Goal: Communication & Community: Connect with others

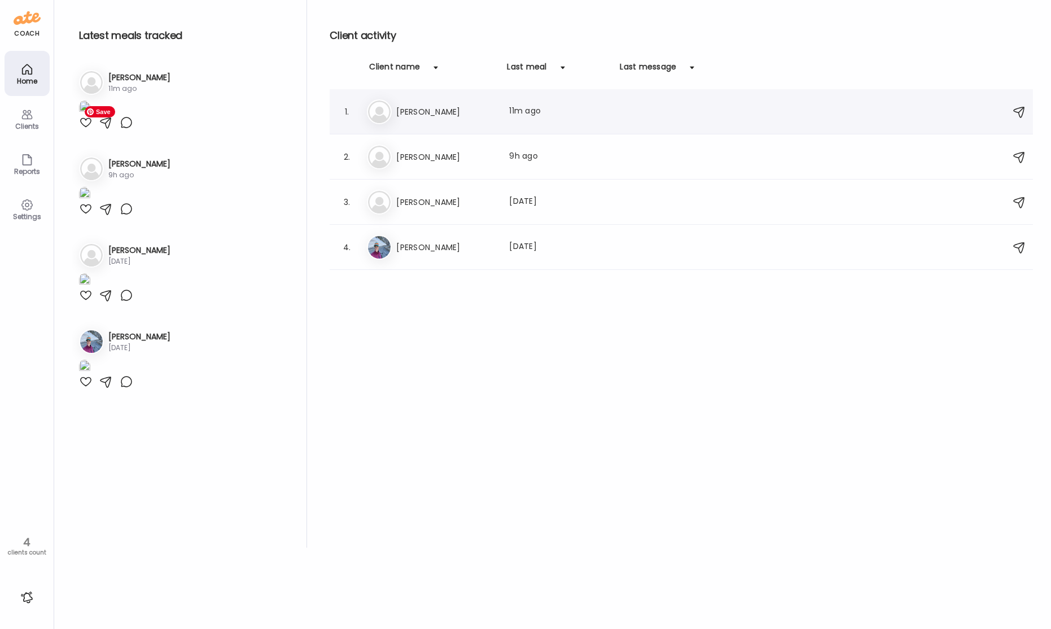
click at [432, 111] on h3 "[PERSON_NAME]" at bounding box center [445, 112] width 99 height 14
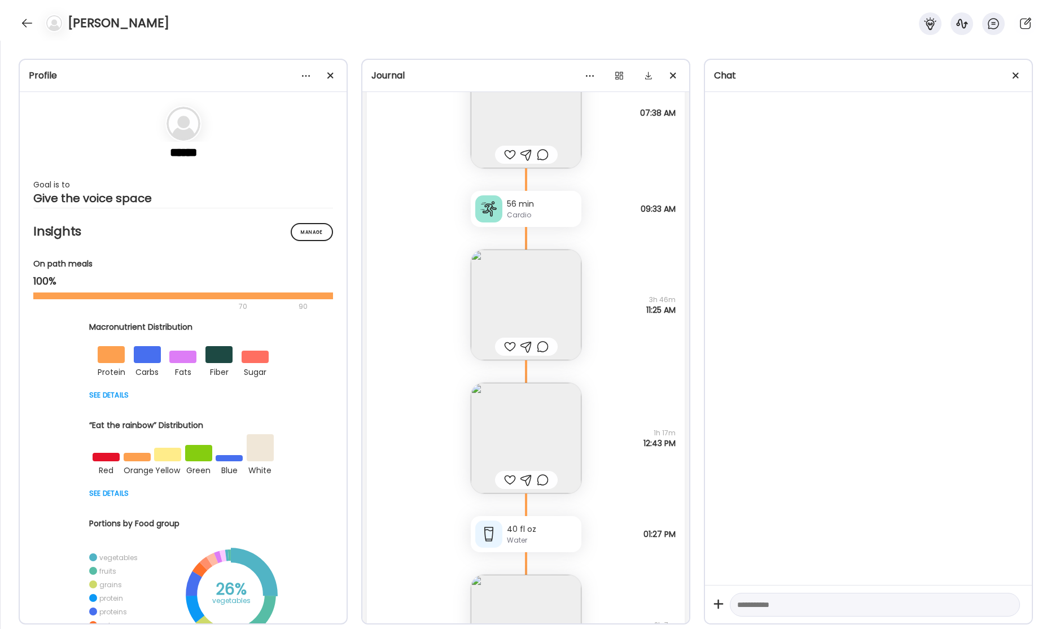
scroll to position [30800, 0]
click at [543, 325] on img at bounding box center [526, 298] width 111 height 111
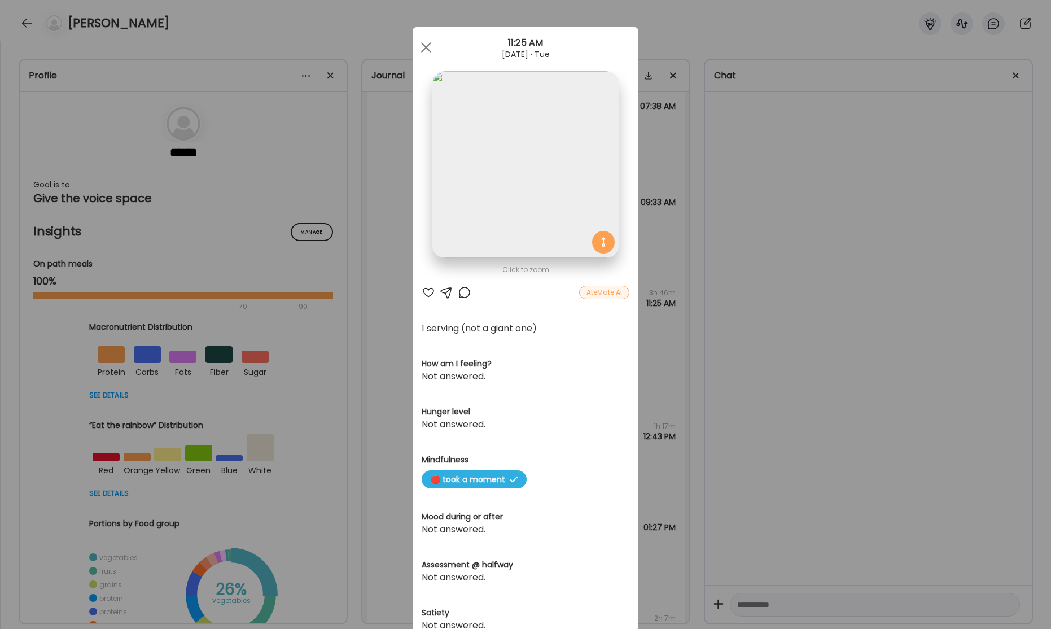
click at [828, 328] on div "Ate Coach Dashboard Wahoo! It’s official Take a moment to set up your Coach Pro…" at bounding box center [525, 314] width 1051 height 629
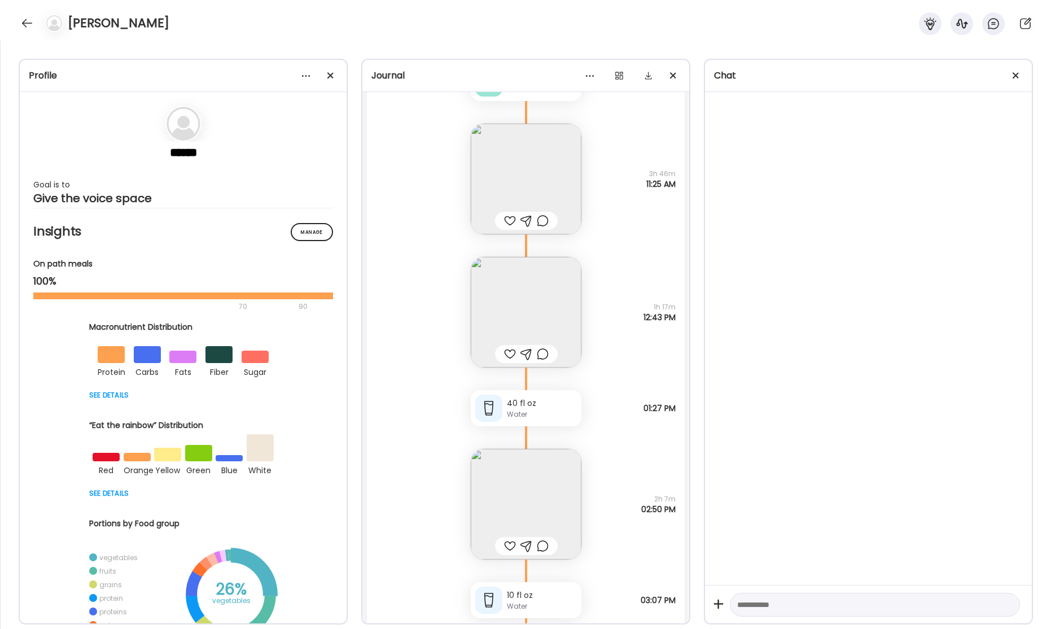
scroll to position [30940, 0]
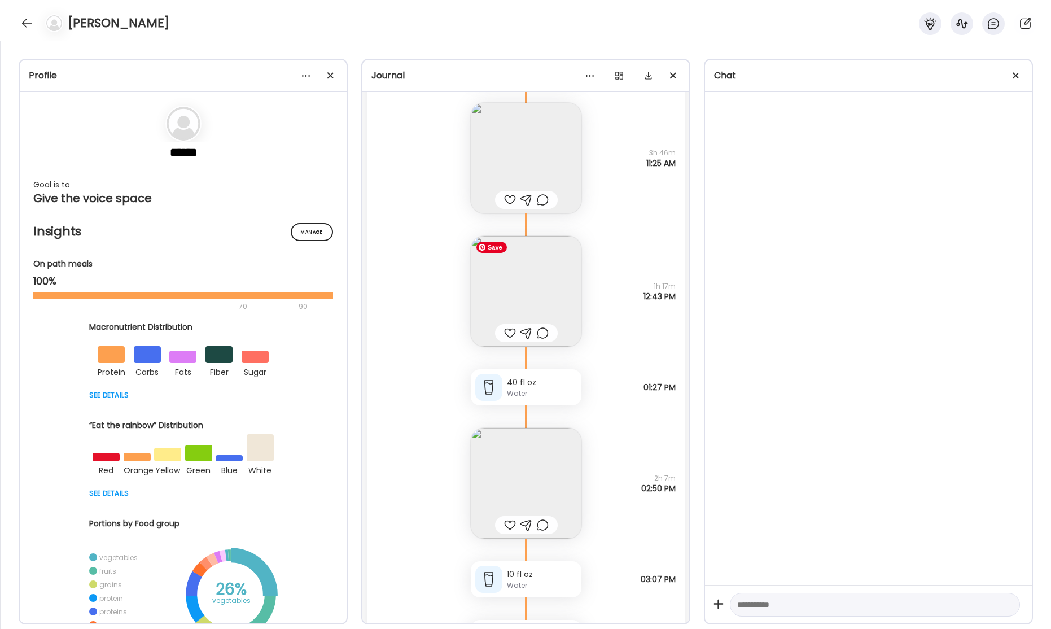
click at [538, 295] on img at bounding box center [526, 291] width 111 height 111
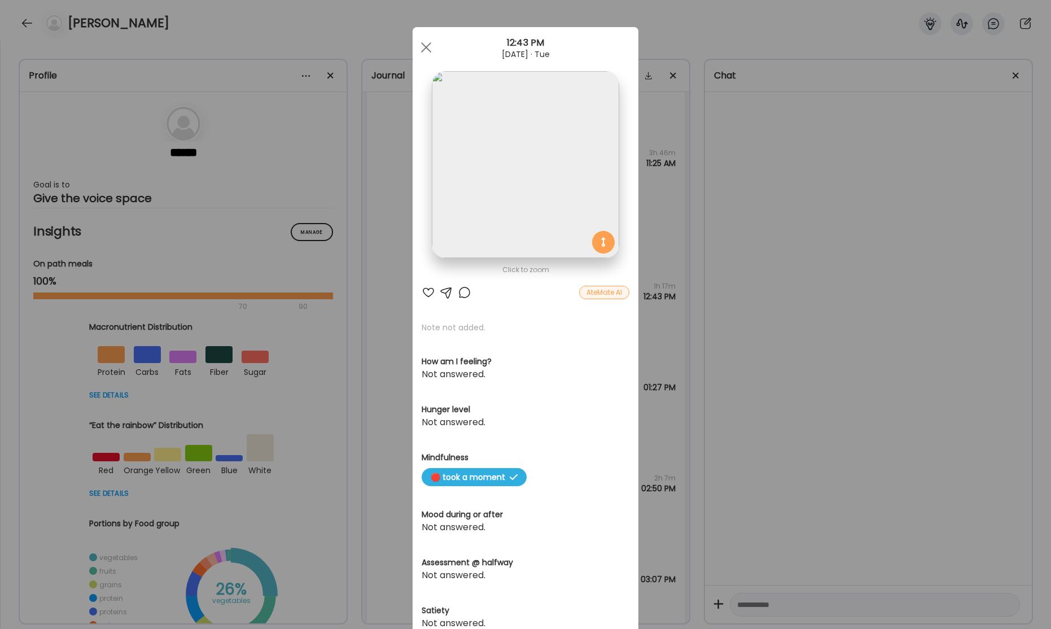
click at [866, 315] on div "Ate Coach Dashboard Wahoo! It’s official Take a moment to set up your Coach Pro…" at bounding box center [525, 314] width 1051 height 629
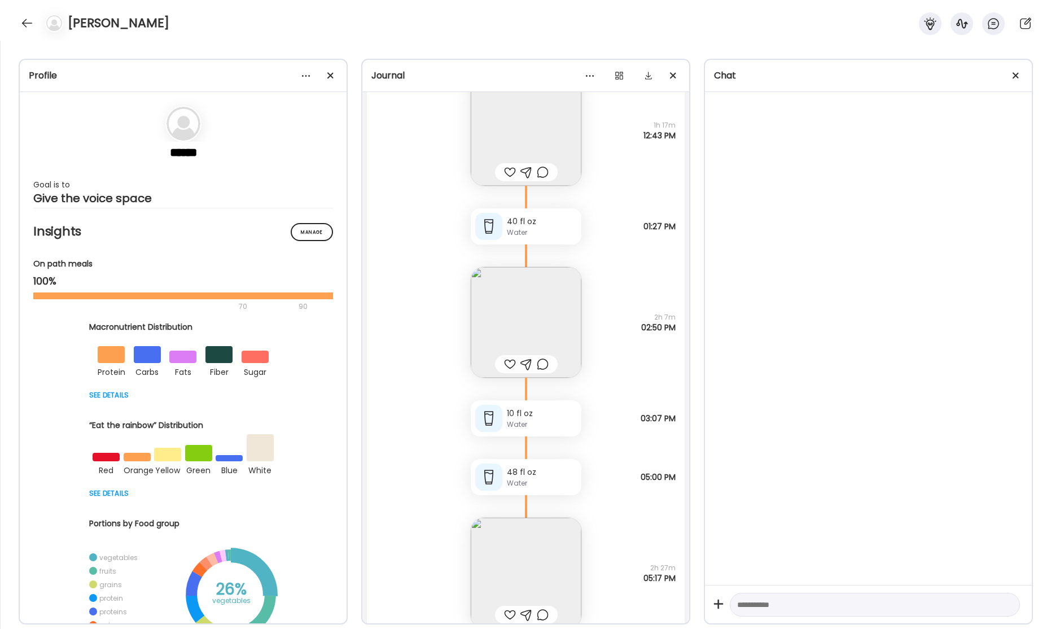
scroll to position [31105, 0]
click at [549, 316] on img at bounding box center [526, 319] width 111 height 111
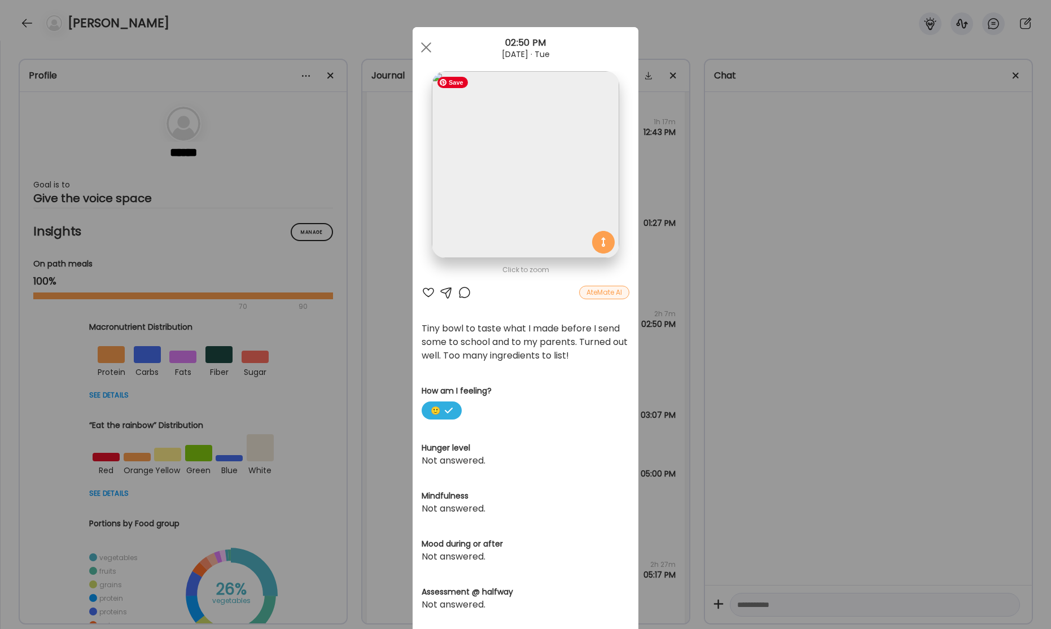
click at [553, 206] on img at bounding box center [525, 164] width 187 height 187
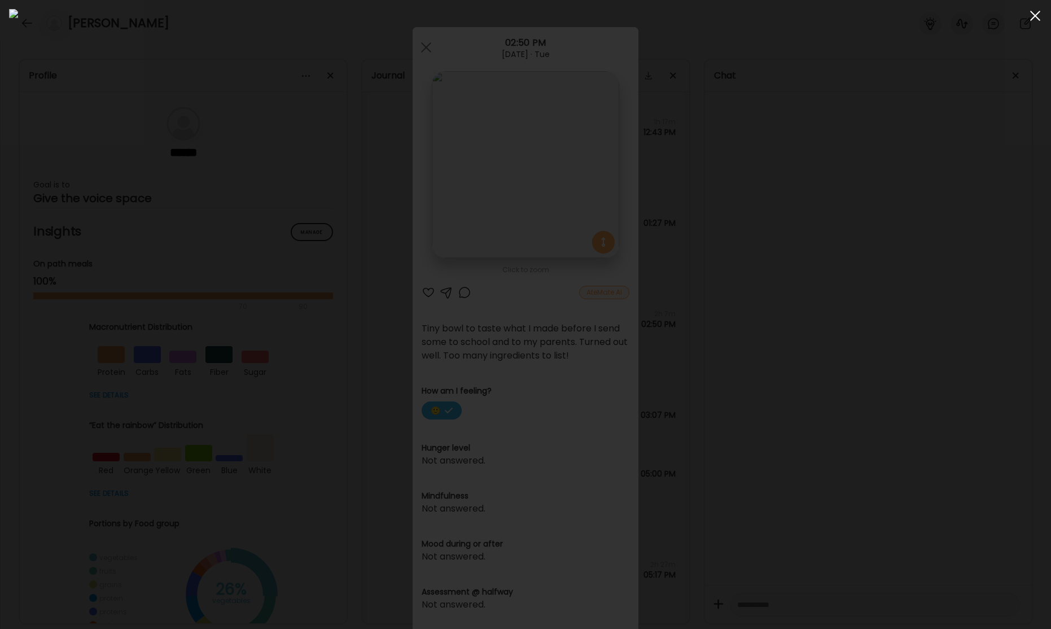
click at [1034, 18] on div at bounding box center [1035, 16] width 23 height 23
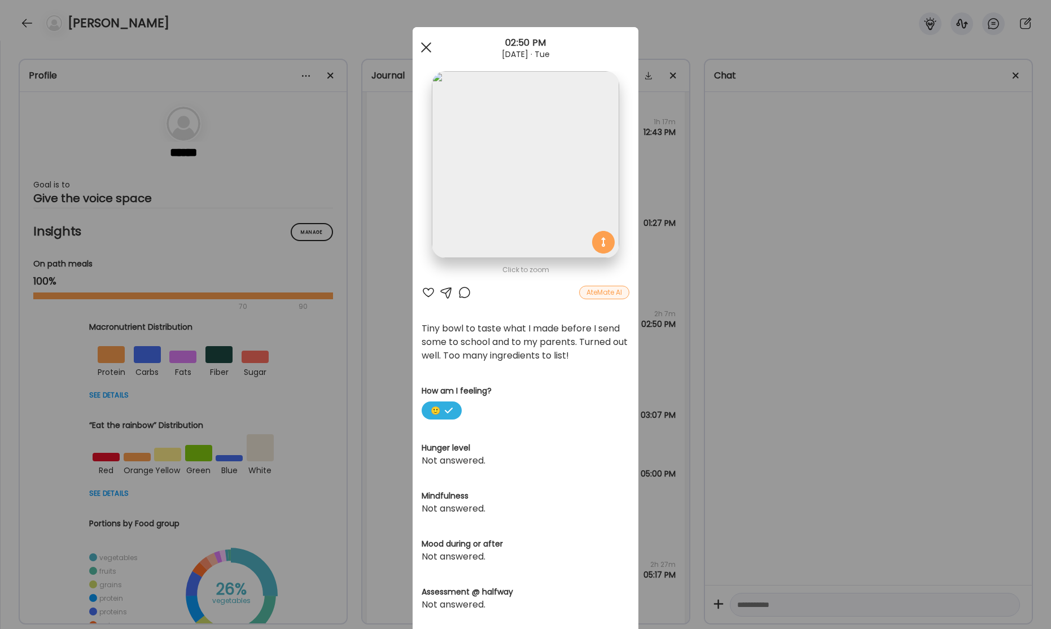
click at [426, 48] on span at bounding box center [426, 47] width 10 height 10
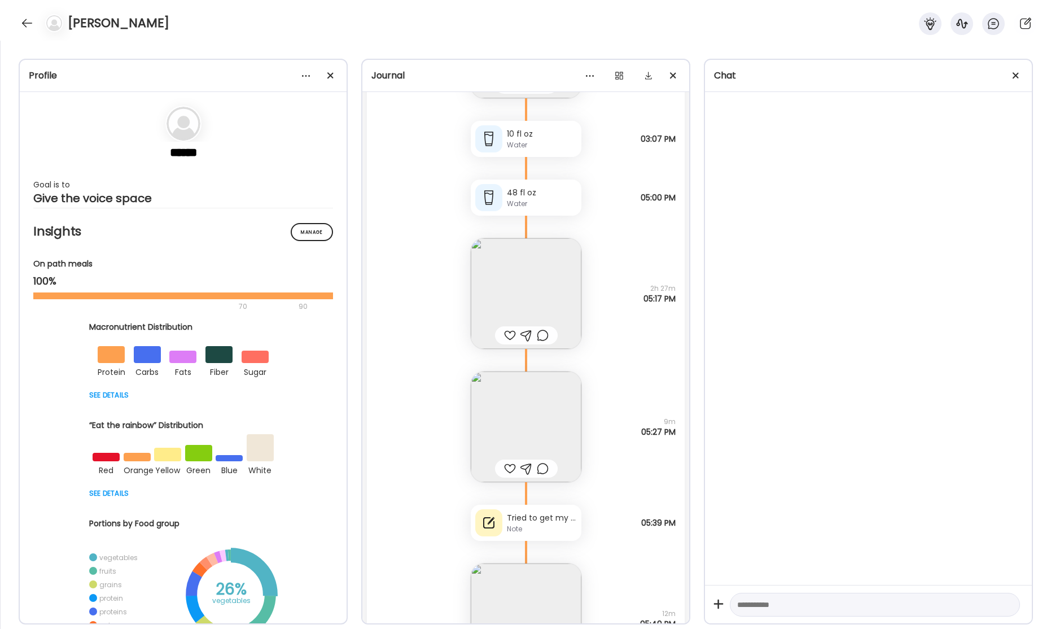
scroll to position [31382, 0]
click at [532, 293] on img at bounding box center [526, 292] width 111 height 111
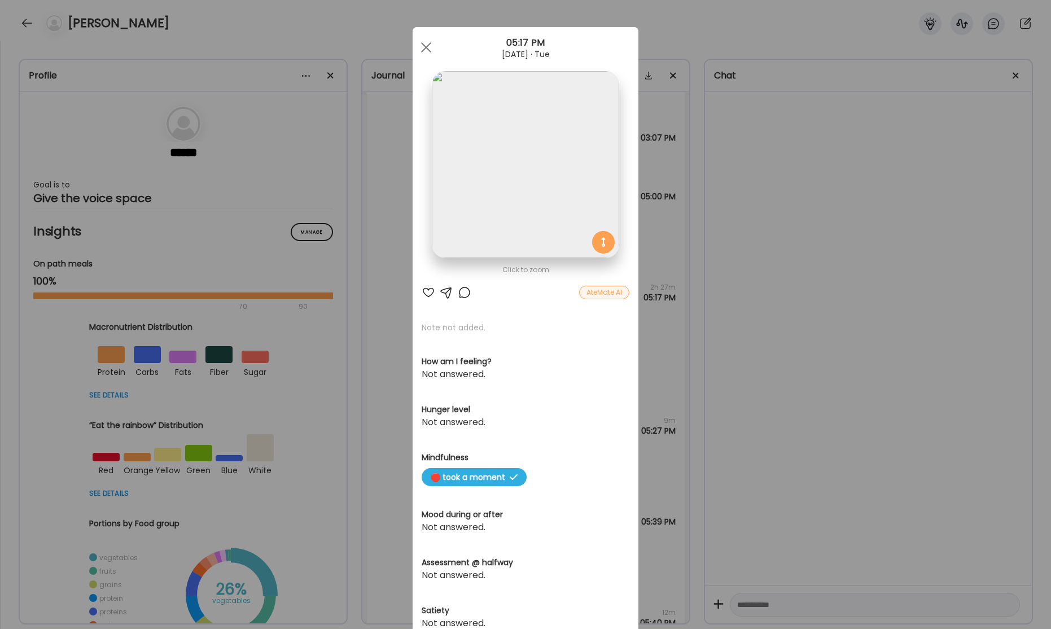
click at [774, 256] on div "Ate Coach Dashboard Wahoo! It’s official Take a moment to set up your Coach Pro…" at bounding box center [525, 314] width 1051 height 629
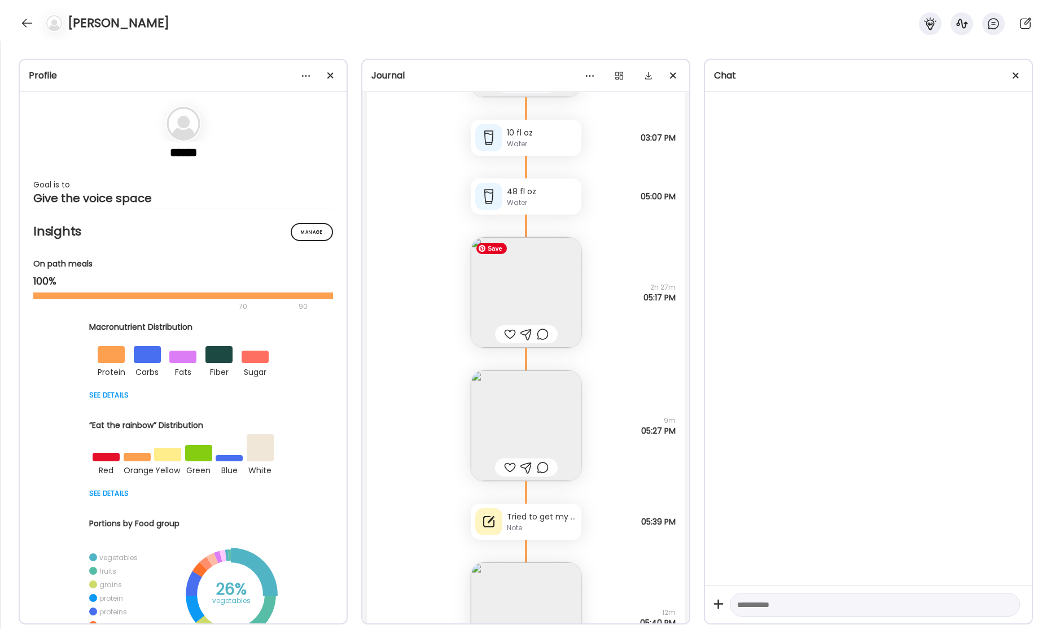
click at [544, 286] on img at bounding box center [526, 292] width 111 height 111
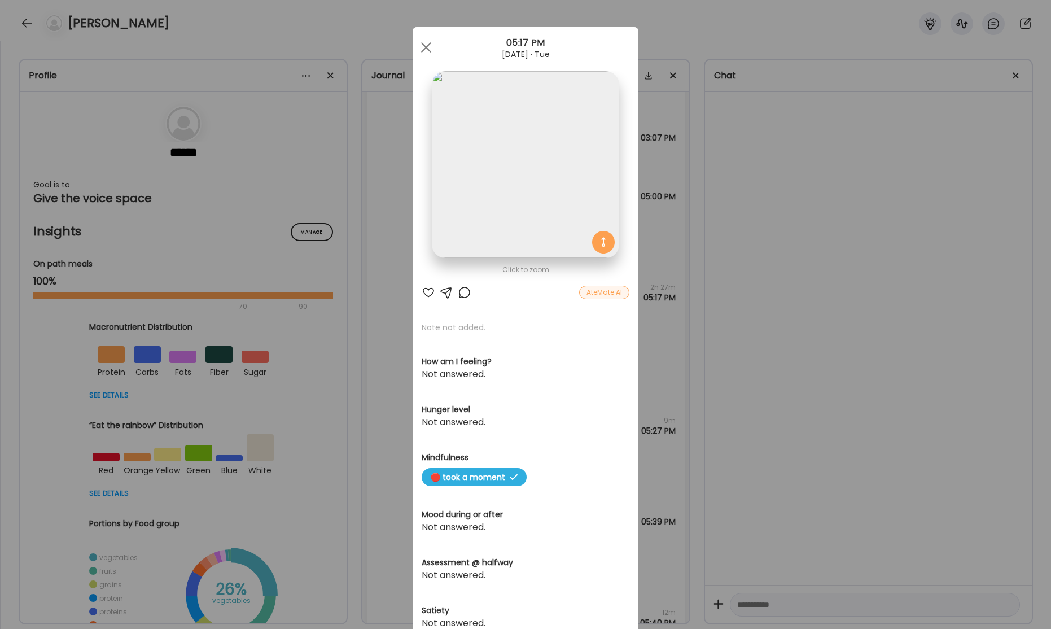
drag, startPoint x: 839, startPoint y: 259, endPoint x: 602, endPoint y: 263, distance: 236.6
click at [837, 259] on div "Ate Coach Dashboard Wahoo! It’s official Take a moment to set up your Coach Pro…" at bounding box center [525, 314] width 1051 height 629
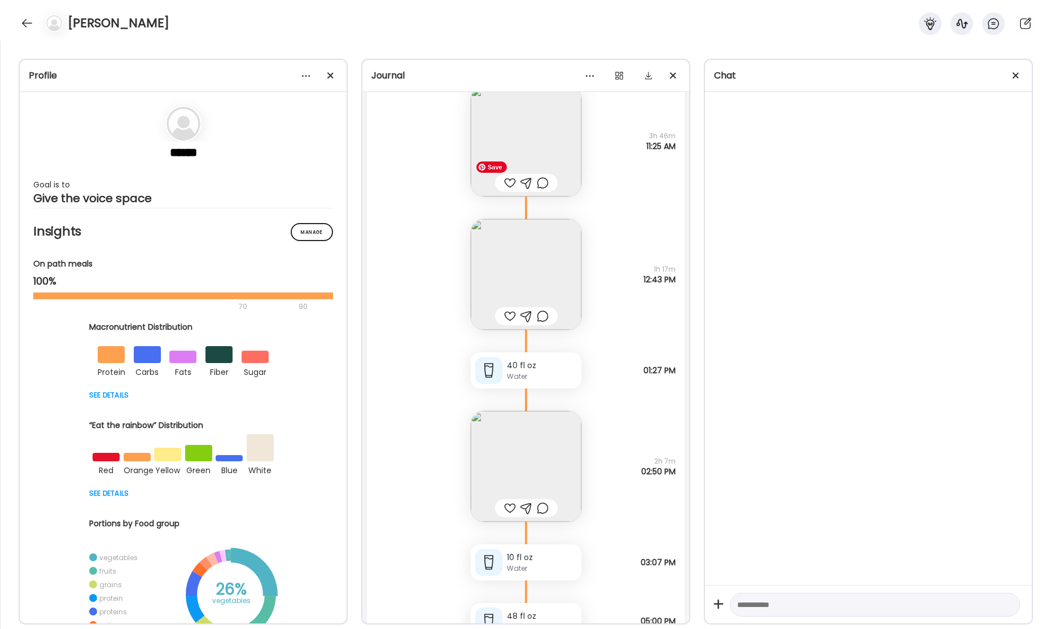
scroll to position [30959, 0]
click at [535, 449] on img at bounding box center [526, 464] width 111 height 111
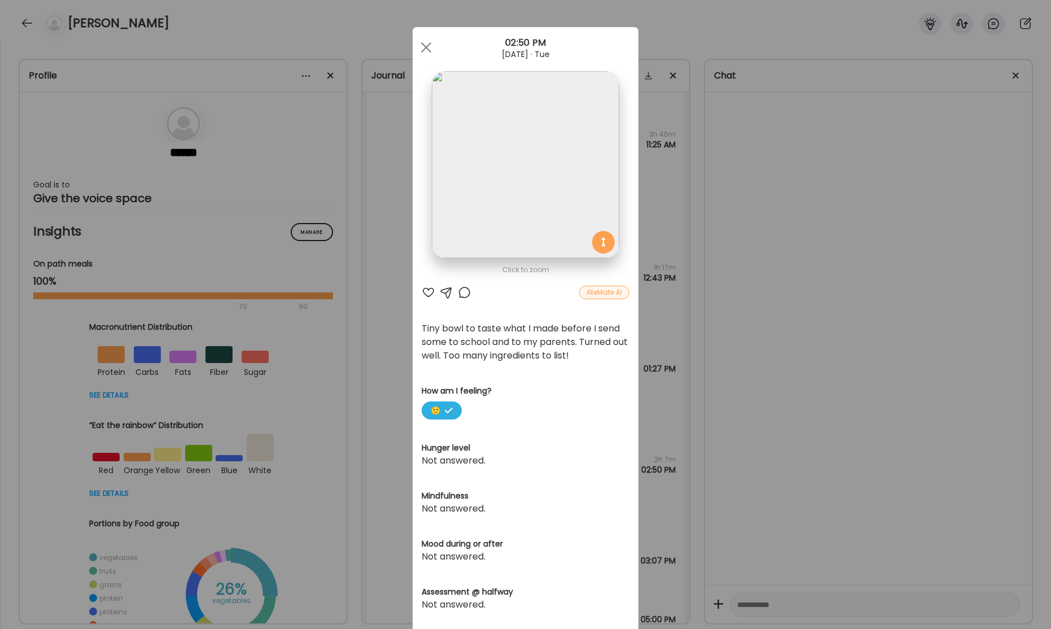
click at [863, 328] on div "Ate Coach Dashboard Wahoo! It’s official Take a moment to set up your Coach Pro…" at bounding box center [525, 314] width 1051 height 629
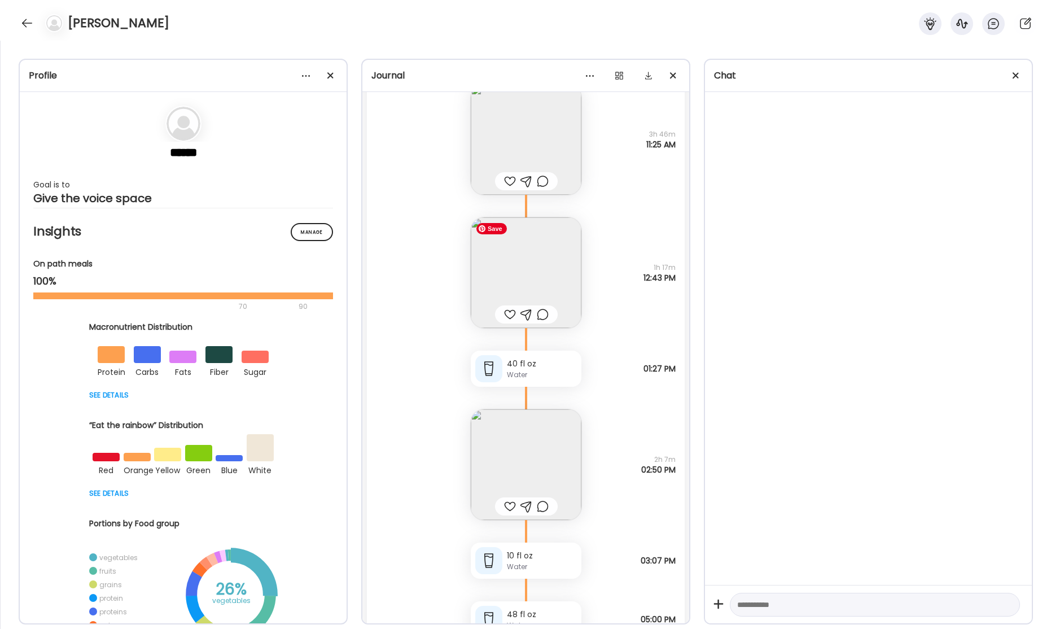
click at [510, 273] on img at bounding box center [526, 272] width 111 height 111
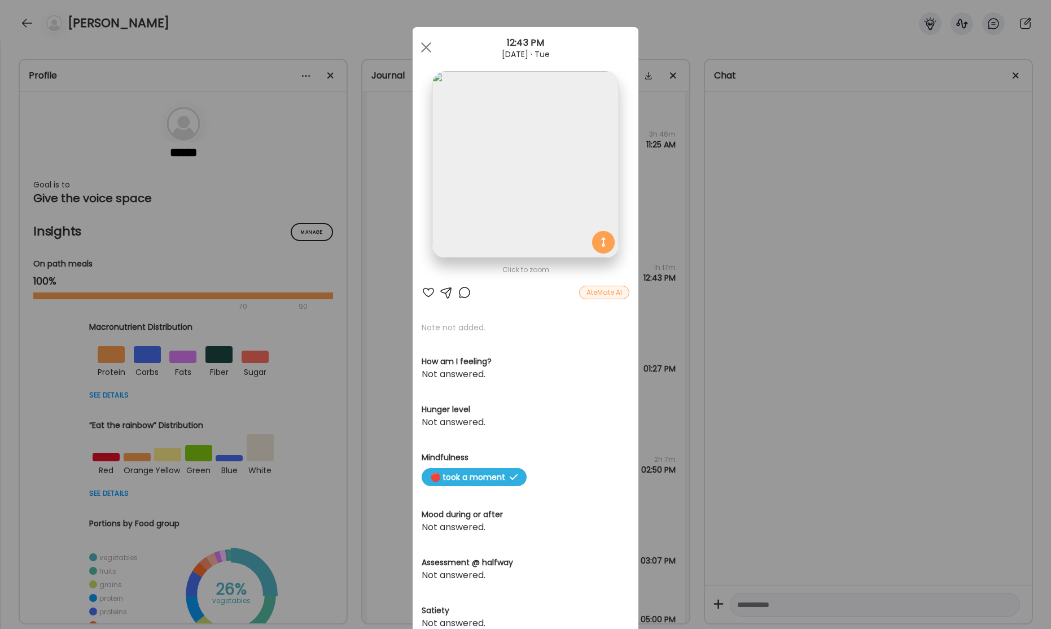
click at [785, 264] on div "Ate Coach Dashboard Wahoo! It’s official Take a moment to set up your Coach Pro…" at bounding box center [525, 314] width 1051 height 629
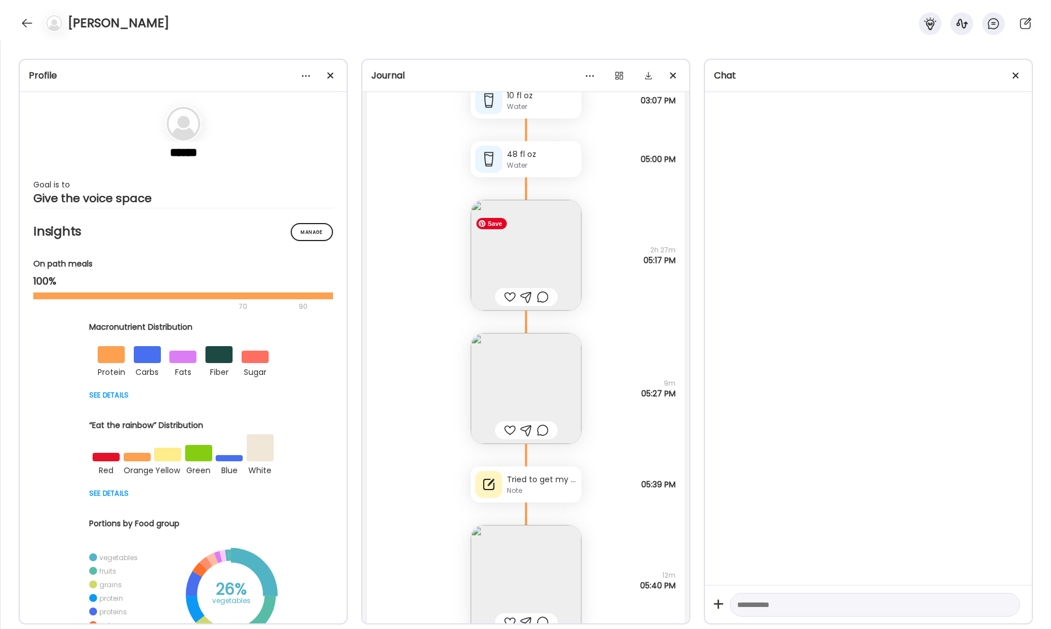
scroll to position [31422, 0]
click at [534, 272] on img at bounding box center [526, 253] width 111 height 111
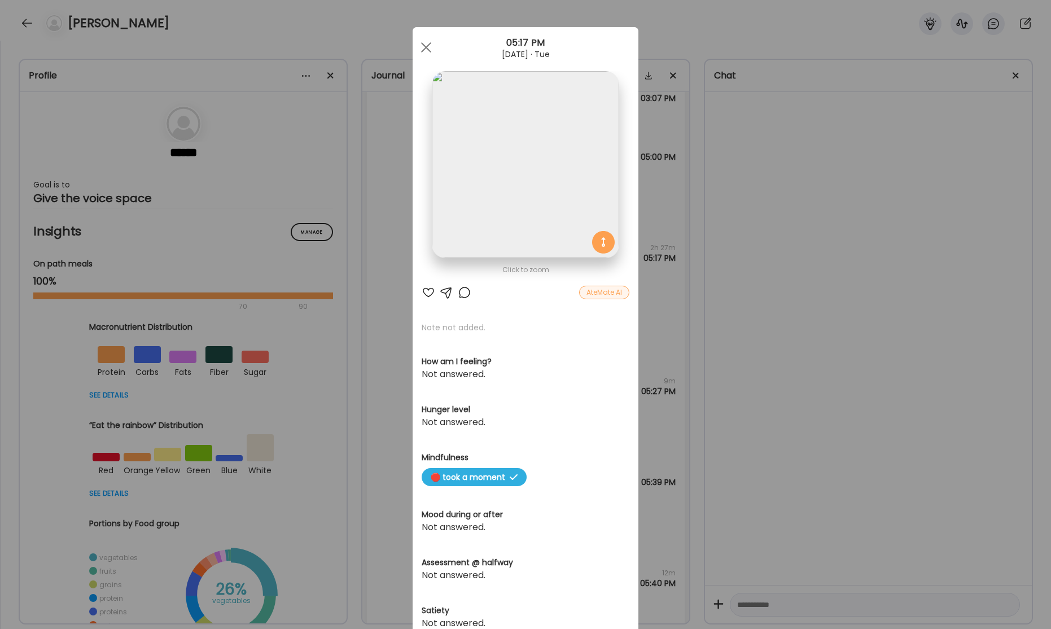
click at [736, 265] on div "Ate Coach Dashboard Wahoo! It’s official Take a moment to set up your Coach Pro…" at bounding box center [525, 314] width 1051 height 629
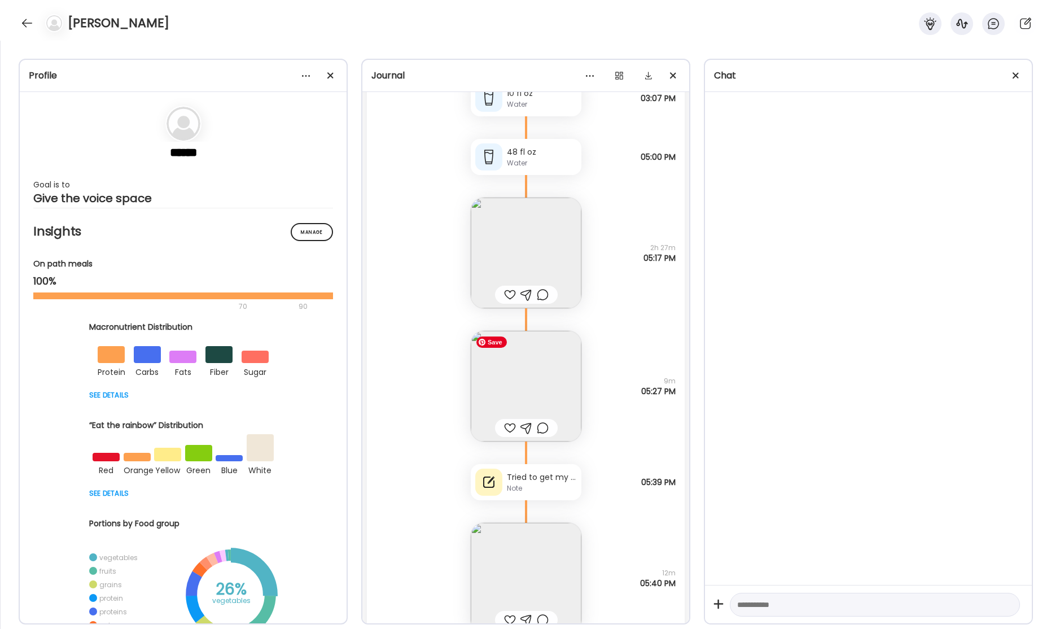
click at [543, 377] on img at bounding box center [526, 386] width 111 height 111
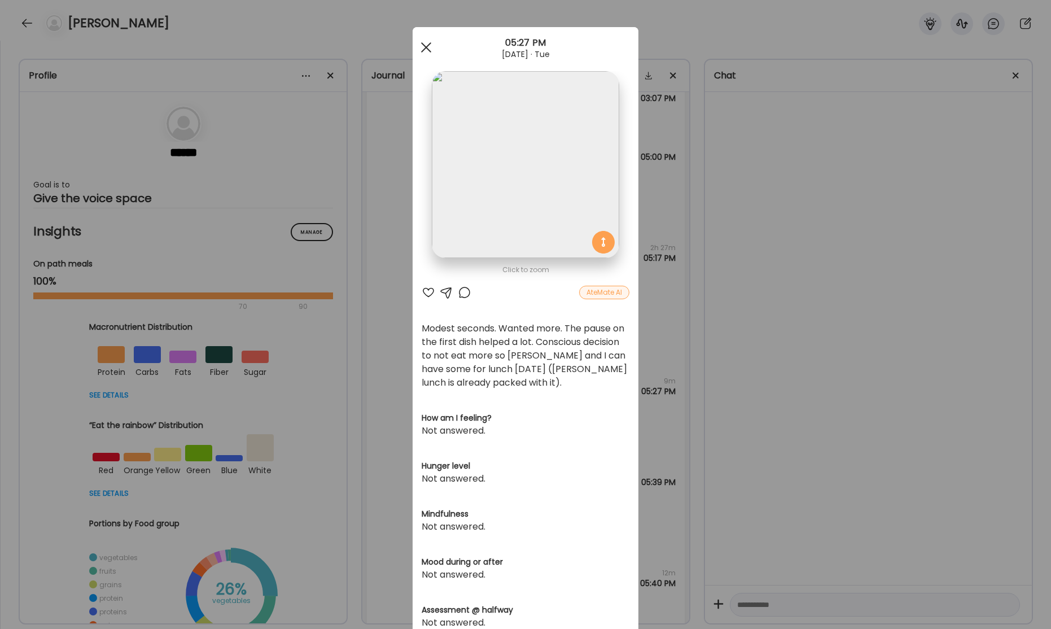
click at [430, 49] on div at bounding box center [426, 47] width 23 height 23
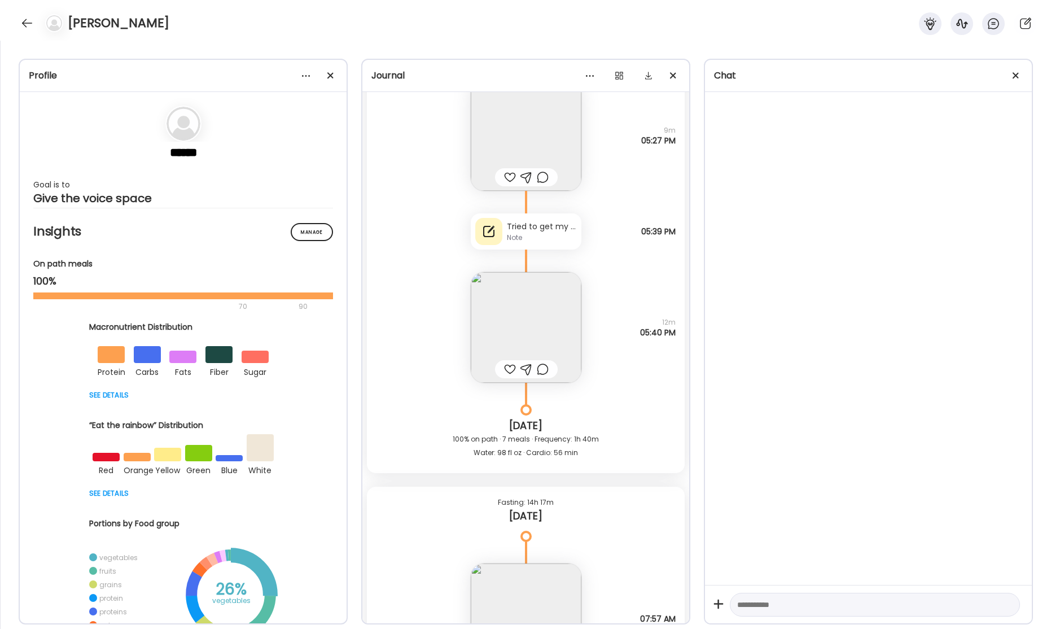
scroll to position [31691, 0]
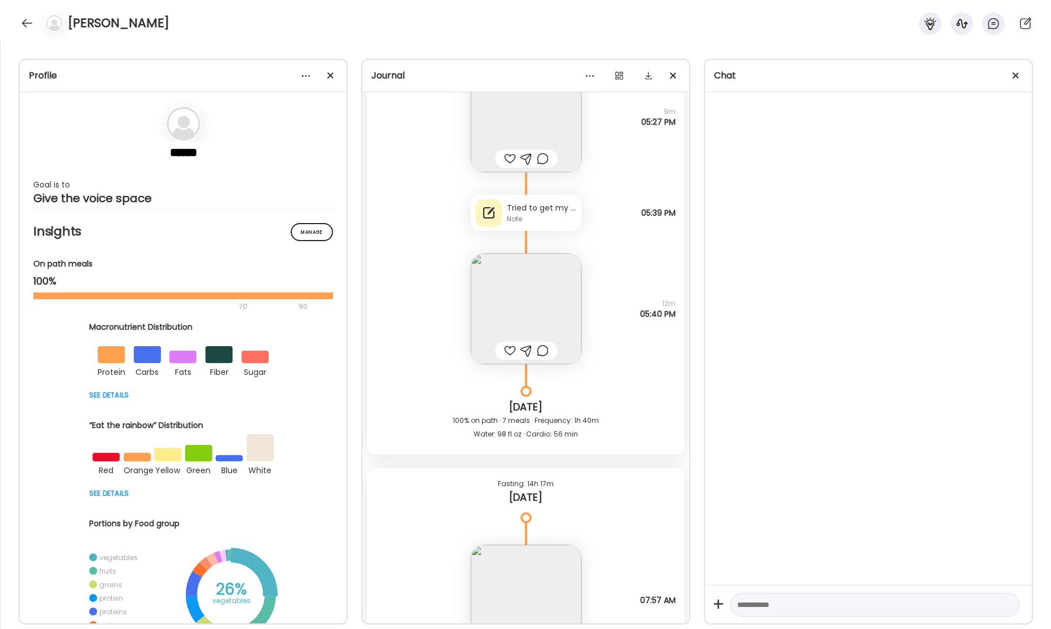
click at [534, 216] on div "Note" at bounding box center [542, 219] width 70 height 10
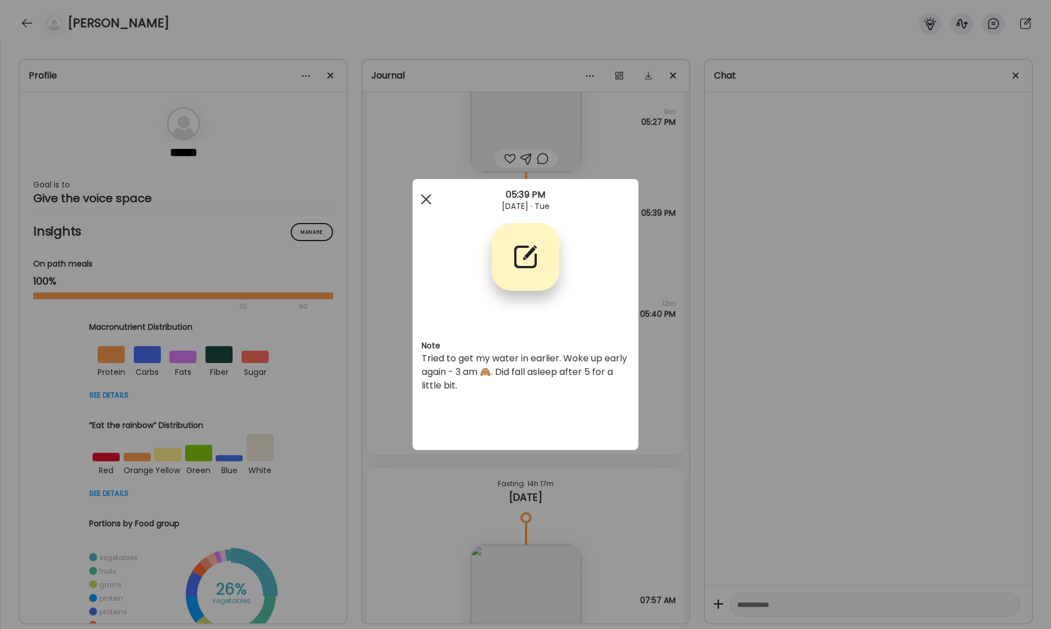
click at [427, 202] on div at bounding box center [426, 199] width 23 height 23
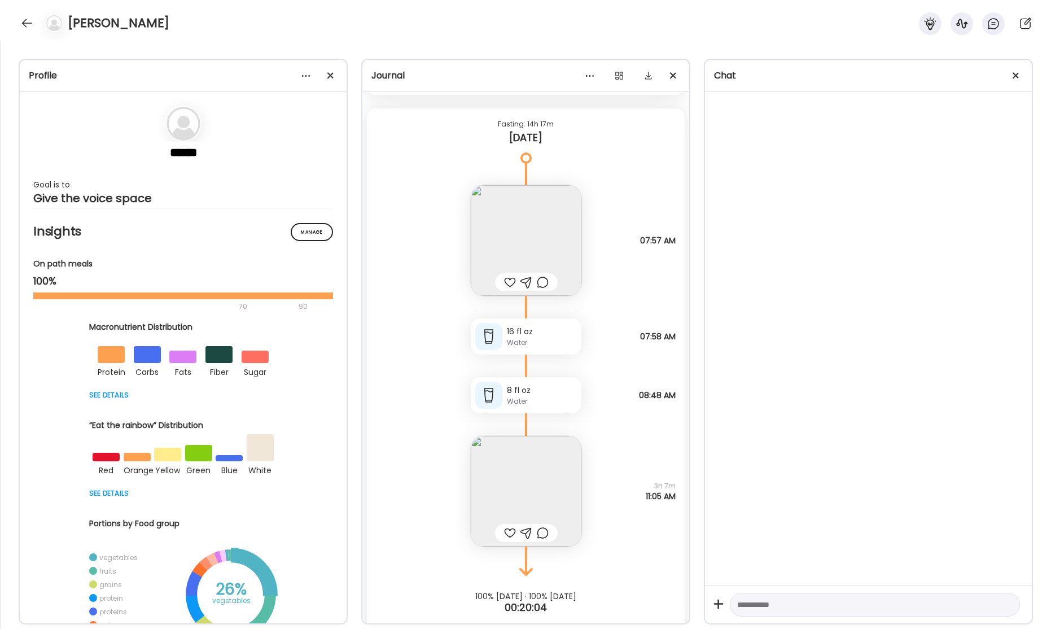
scroll to position [32069, 0]
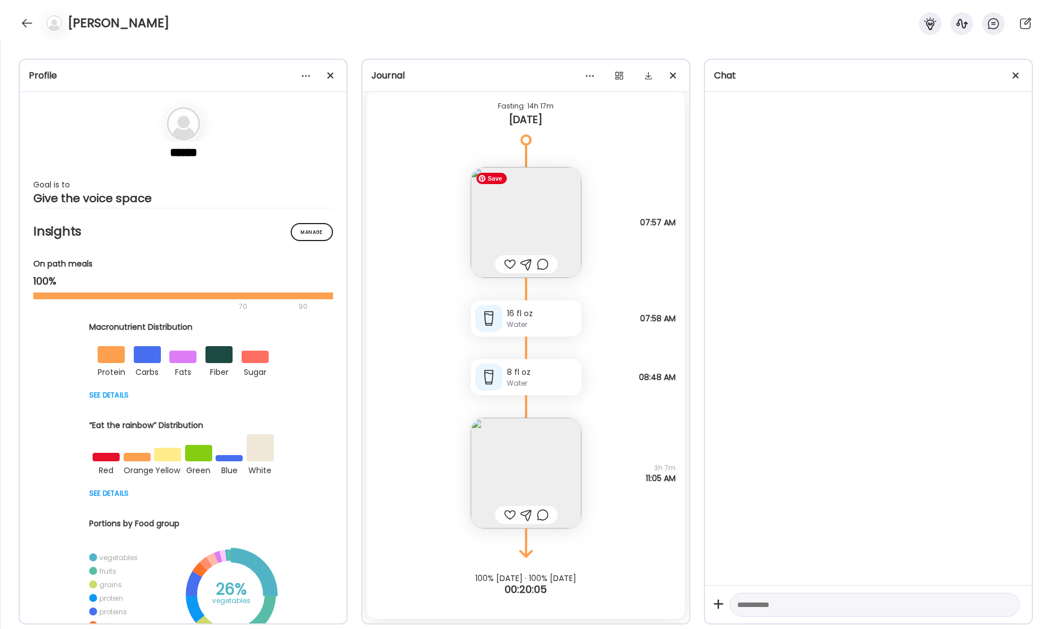
click at [540, 217] on img at bounding box center [526, 222] width 111 height 111
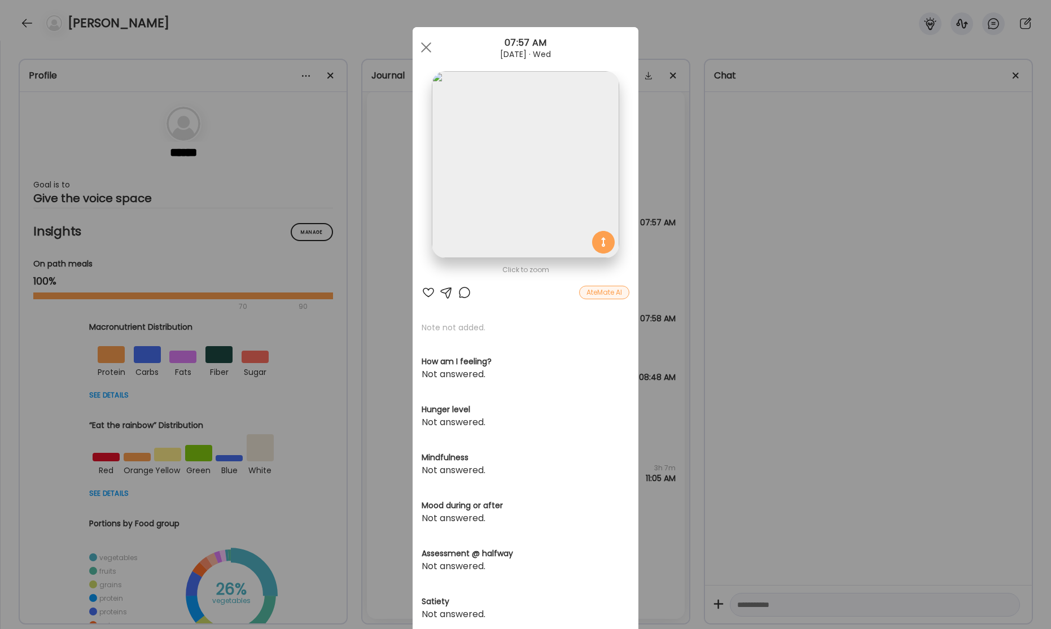
click at [835, 217] on div "Ate Coach Dashboard Wahoo! It’s official Take a moment to set up your Coach Pro…" at bounding box center [525, 314] width 1051 height 629
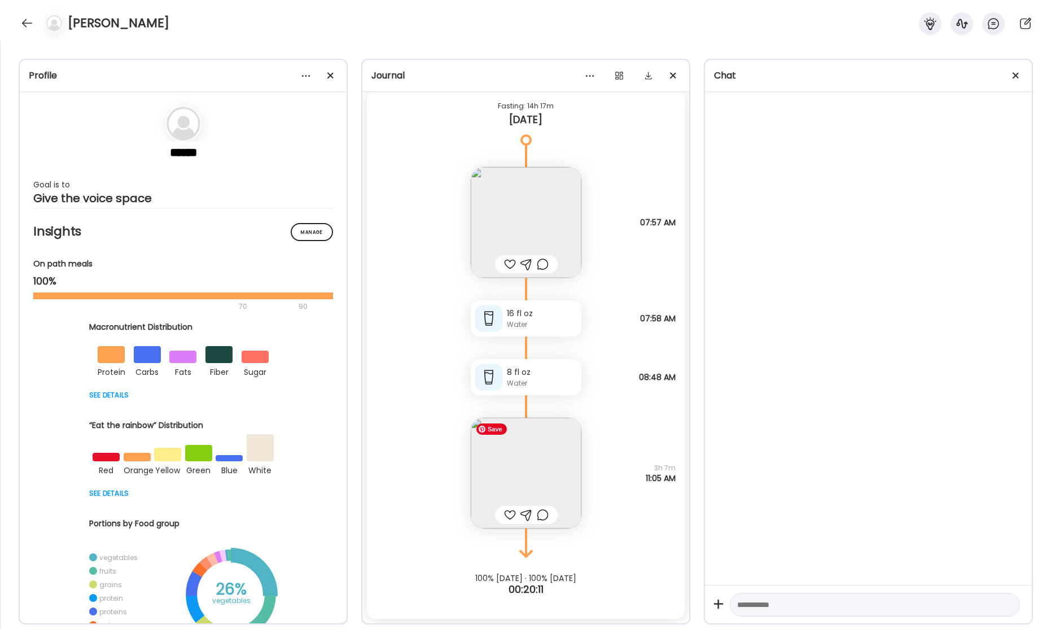
click at [527, 480] on img at bounding box center [526, 473] width 111 height 111
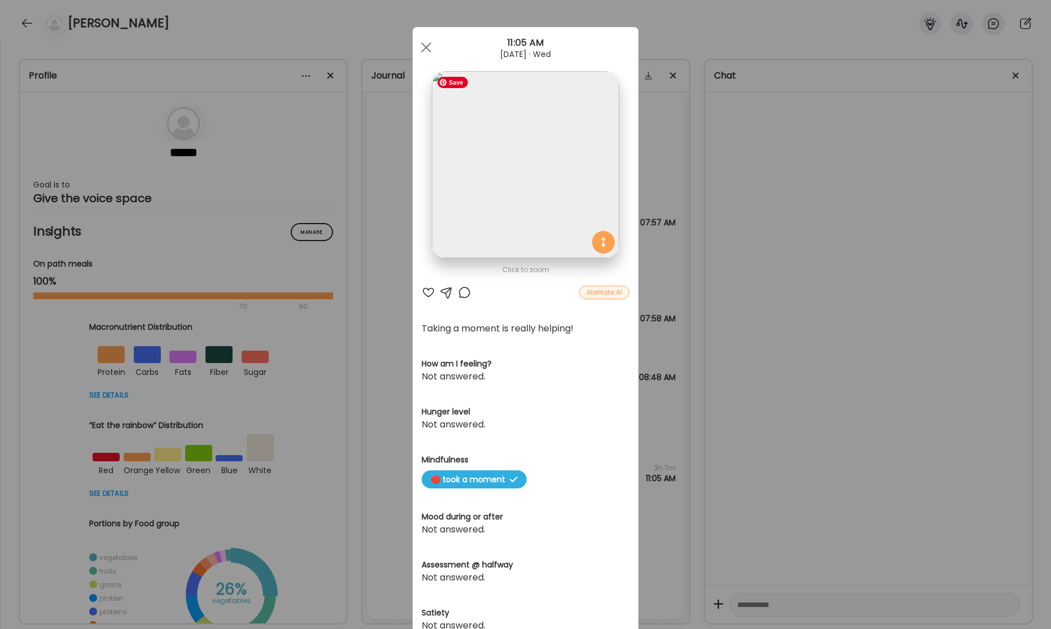
click at [520, 187] on img at bounding box center [525, 164] width 187 height 187
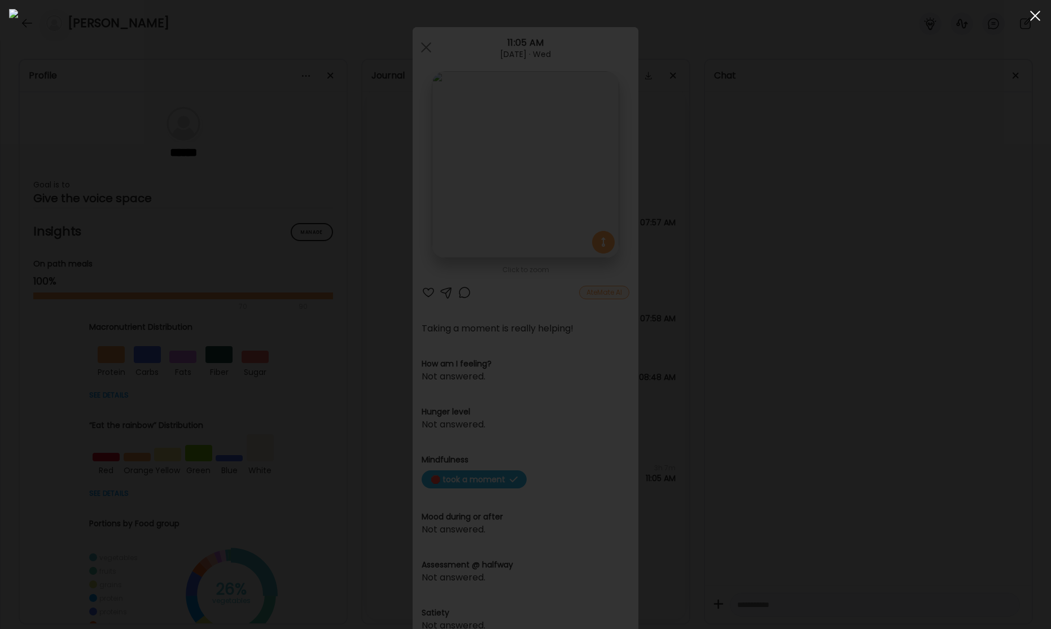
click at [1035, 18] on div at bounding box center [1035, 16] width 23 height 23
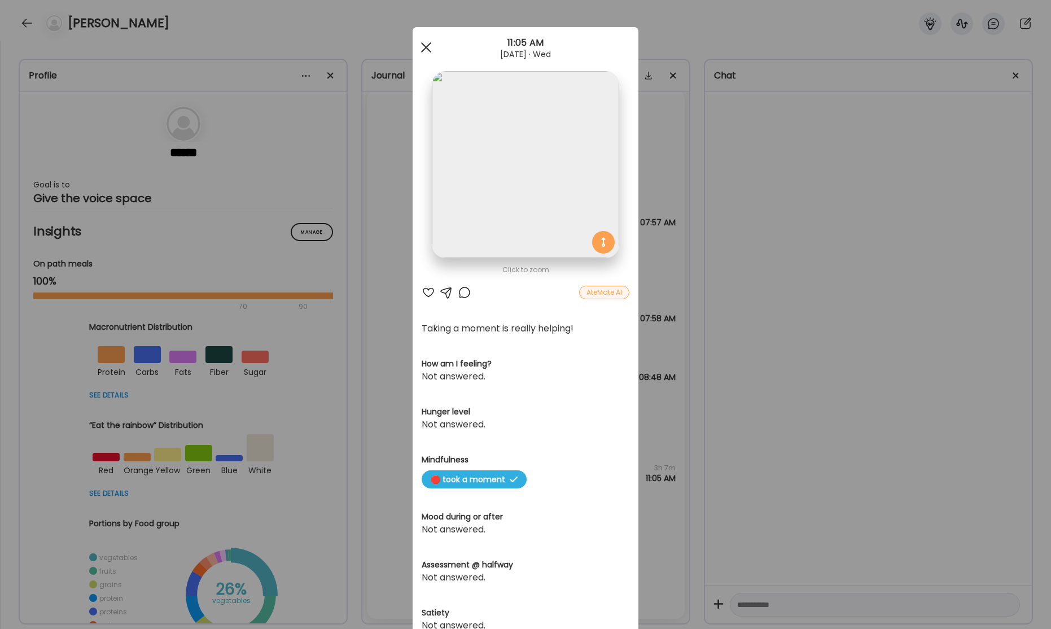
click at [426, 49] on div at bounding box center [426, 47] width 23 height 23
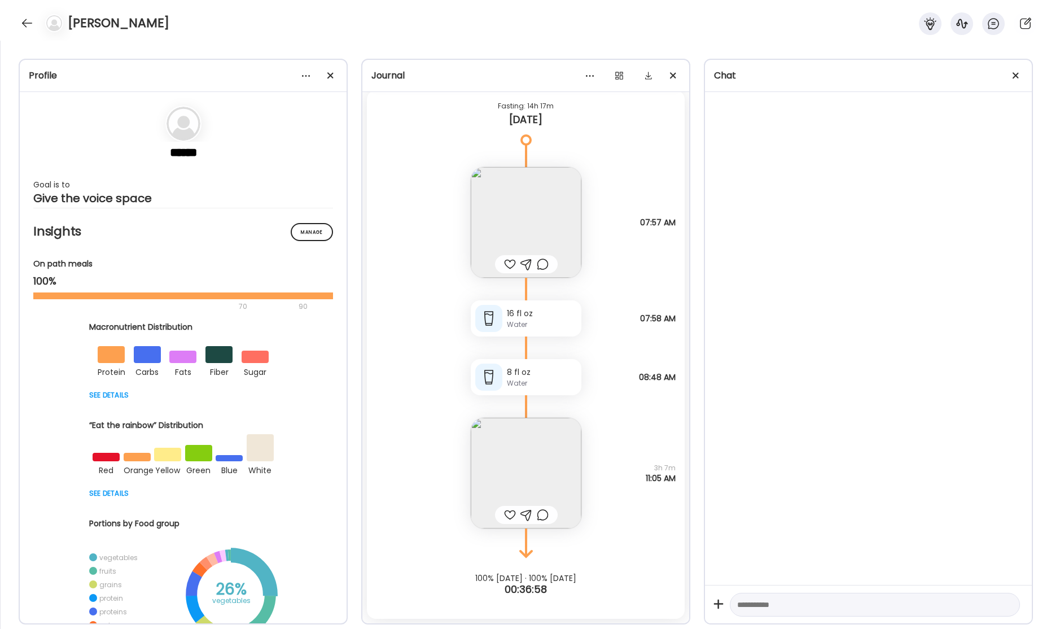
drag, startPoint x: 24, startPoint y: 23, endPoint x: 40, endPoint y: 26, distance: 16.2
click at [24, 23] on div at bounding box center [27, 23] width 18 height 18
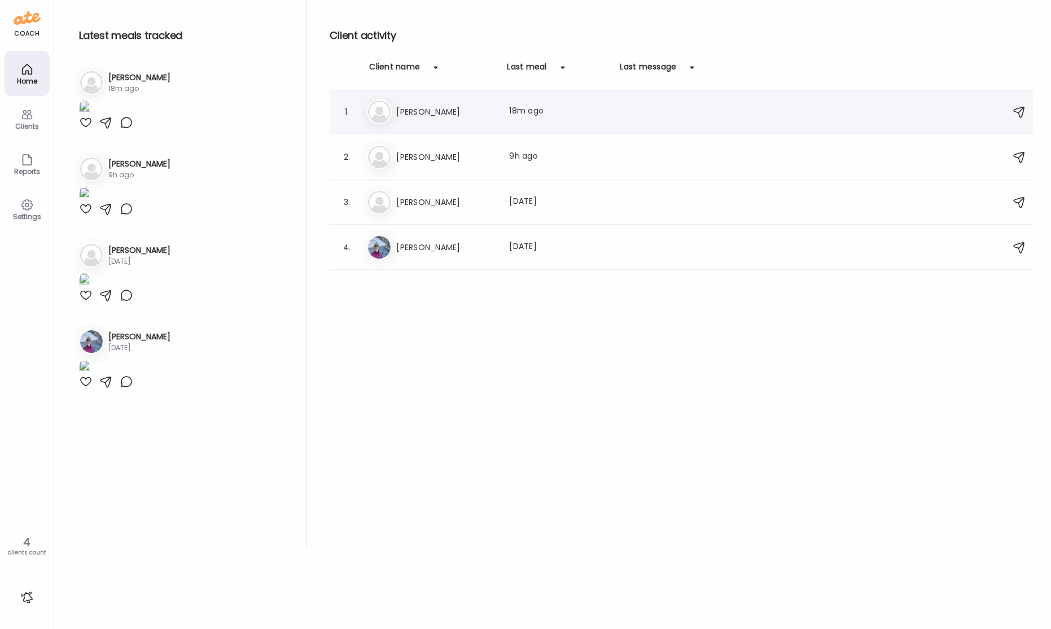
click at [527, 121] on div "Kr [PERSON_NAME] Last meal: 18m ago" at bounding box center [683, 111] width 632 height 25
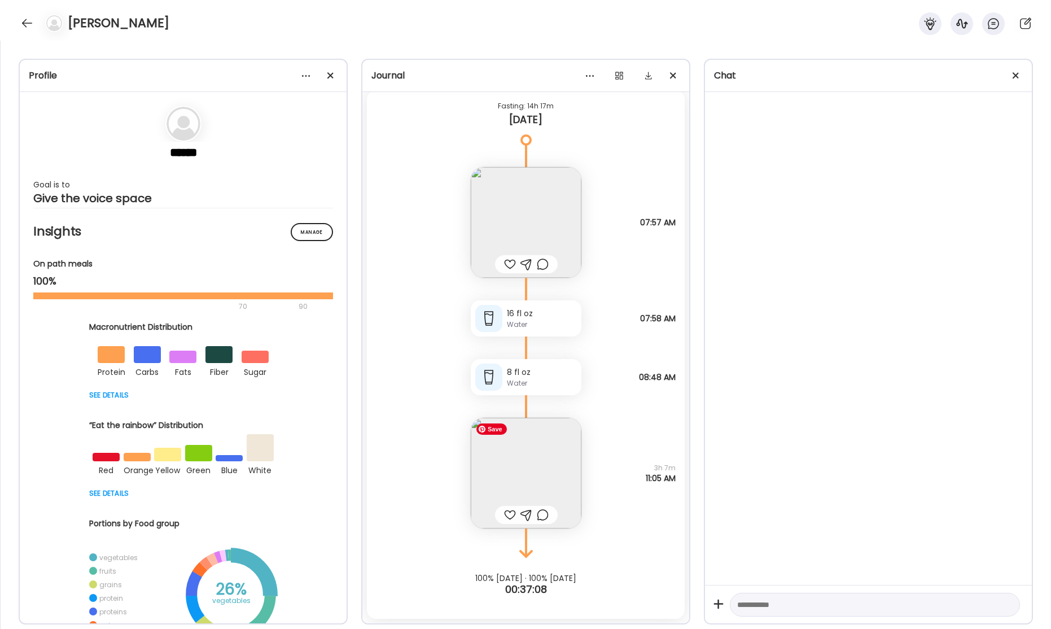
click at [517, 461] on img at bounding box center [526, 473] width 111 height 111
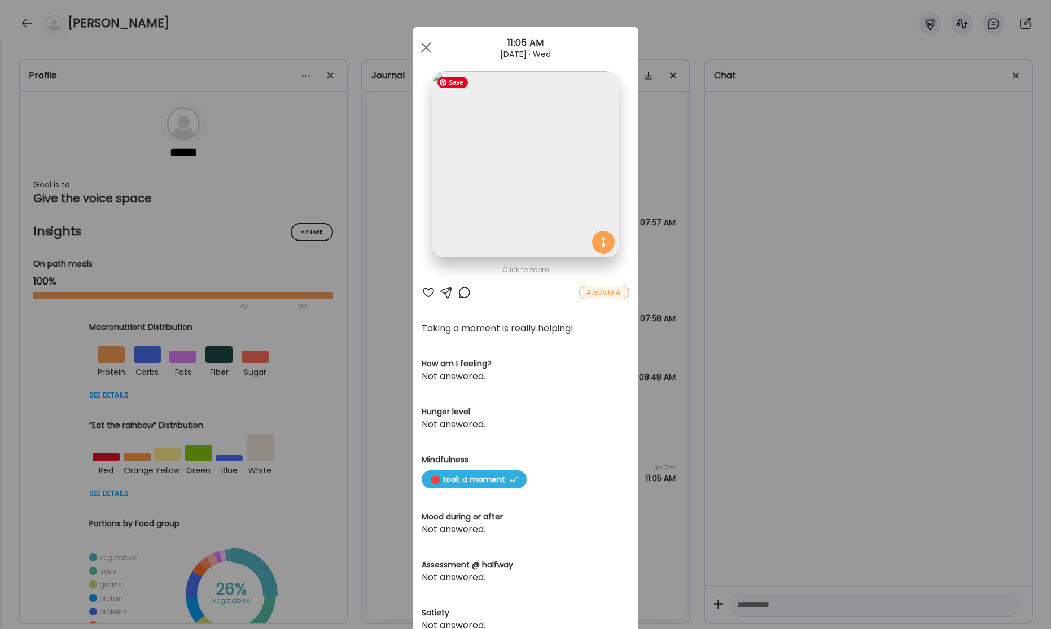
click at [556, 186] on img at bounding box center [525, 164] width 187 height 187
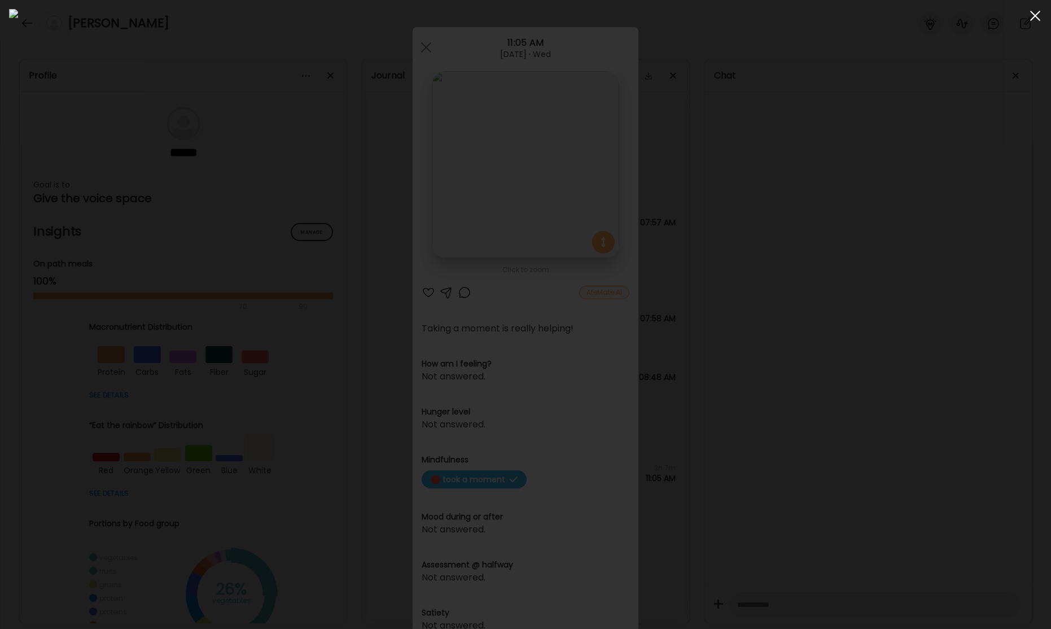
click at [1036, 20] on div at bounding box center [1035, 16] width 23 height 23
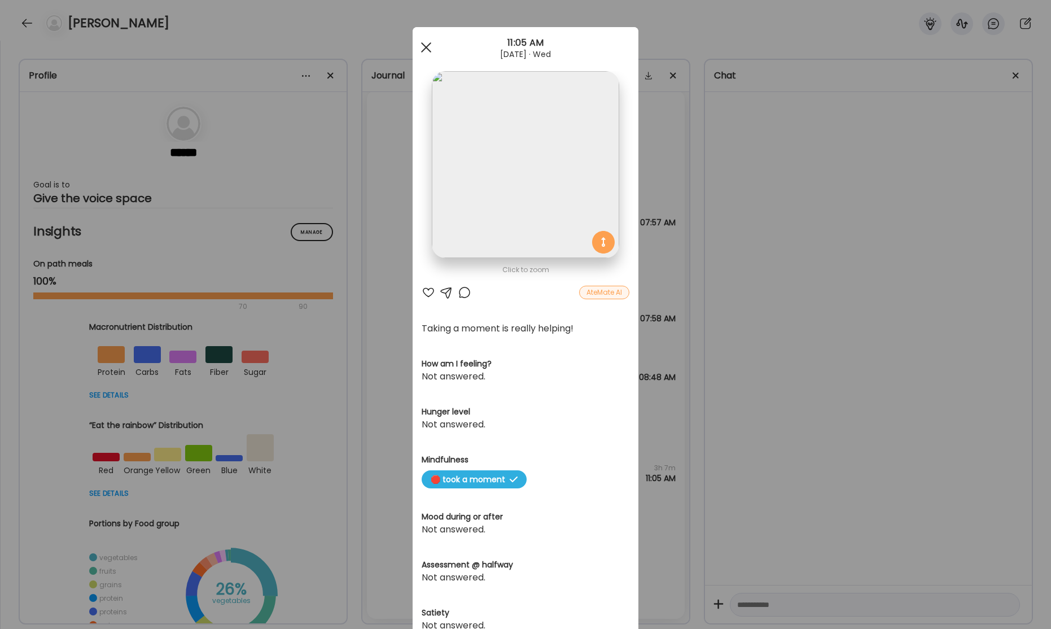
click at [424, 49] on span at bounding box center [426, 47] width 10 height 10
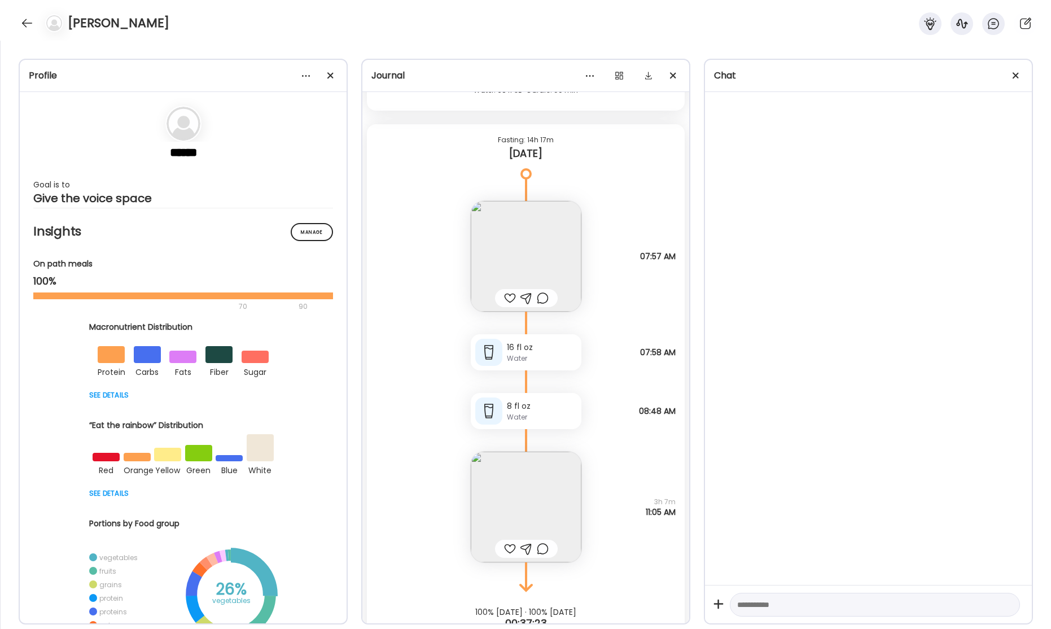
scroll to position [32028, 0]
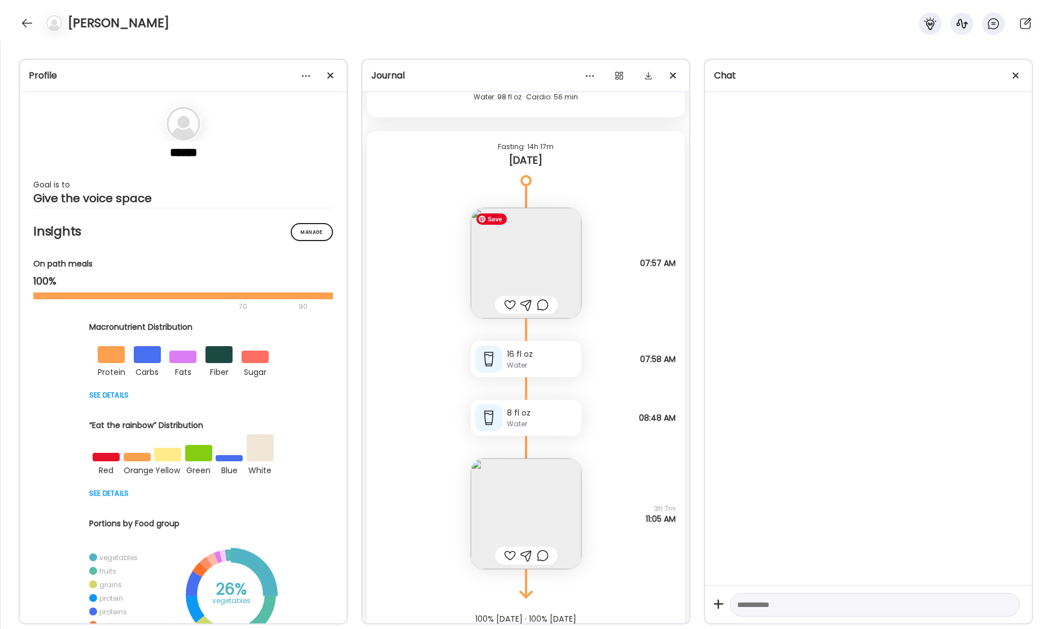
click at [521, 268] on img at bounding box center [526, 263] width 111 height 111
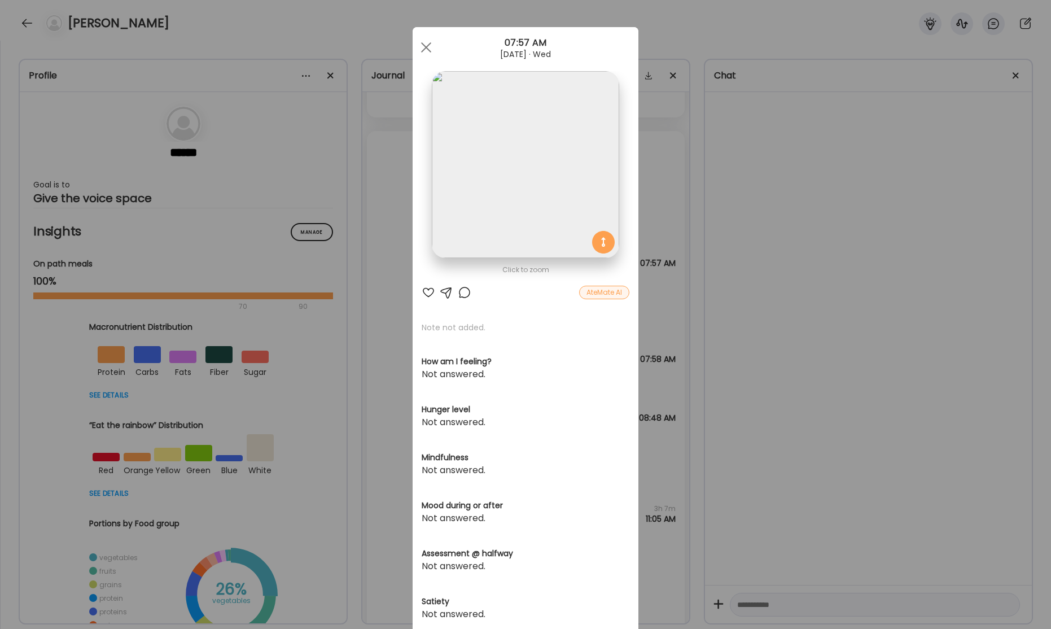
click at [567, 219] on img at bounding box center [525, 164] width 187 height 187
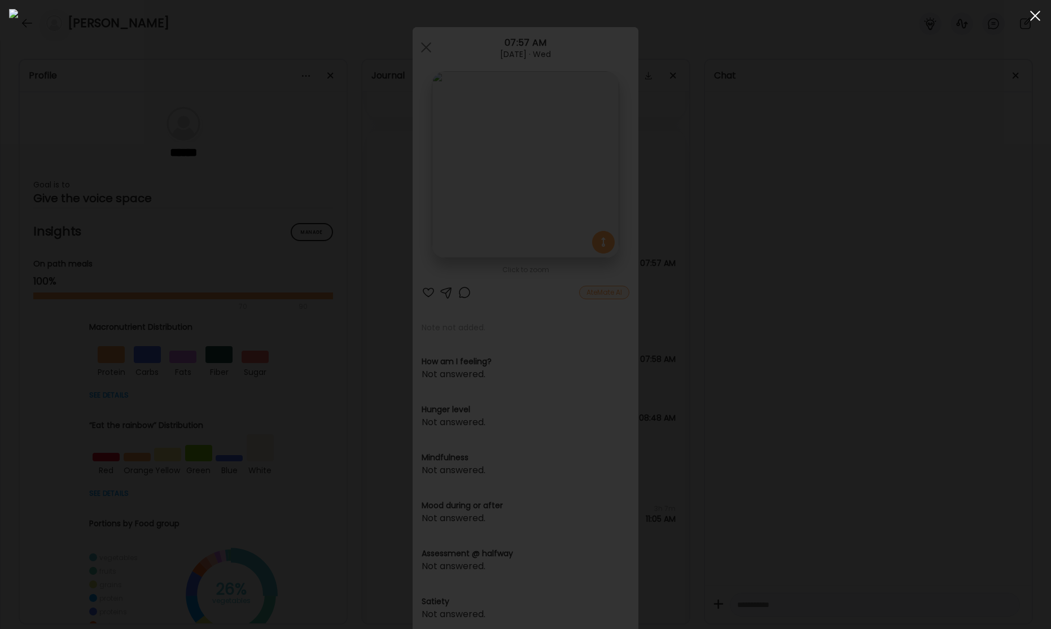
click at [1032, 17] on div at bounding box center [1035, 16] width 23 height 23
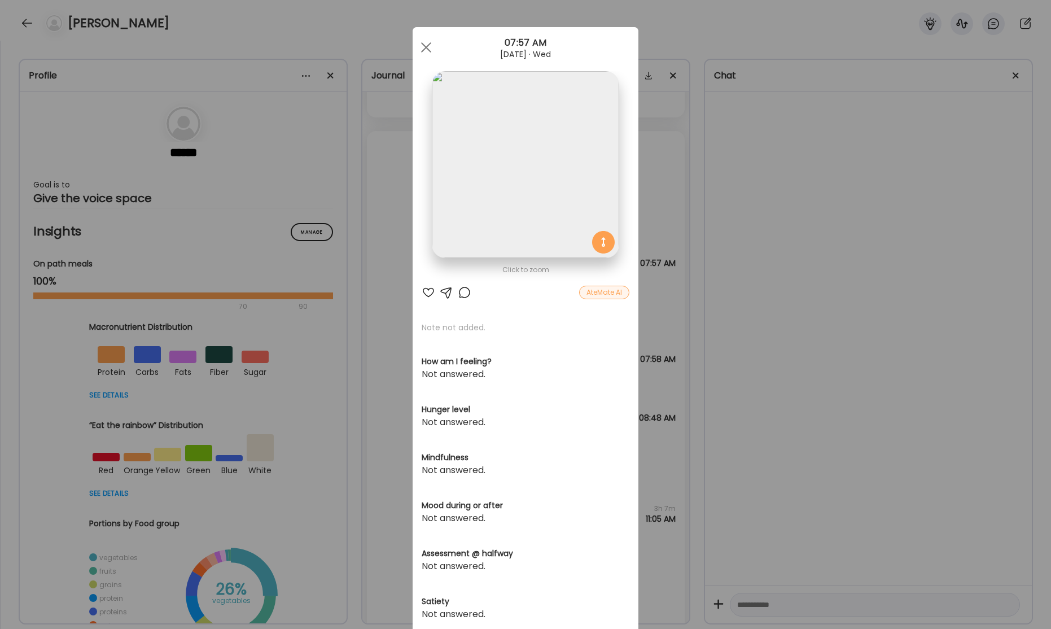
scroll to position [138, 0]
